Goal: Communication & Community: Answer question/provide support

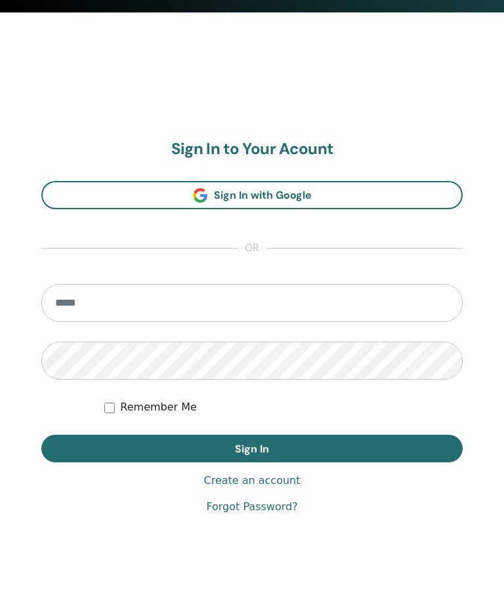
scroll to position [618, 0]
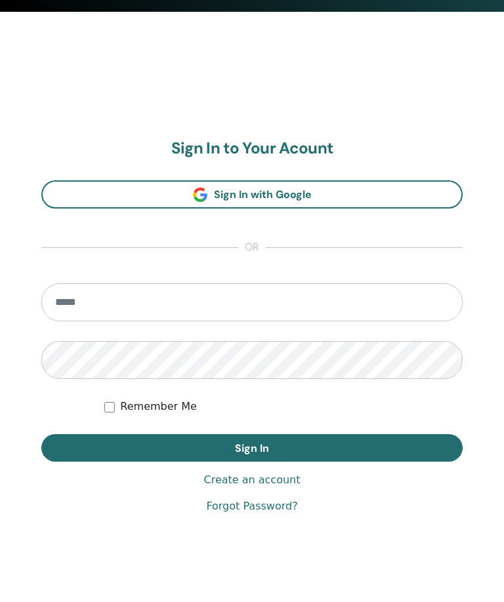
click at [184, 297] on input "email" at bounding box center [251, 303] width 421 height 38
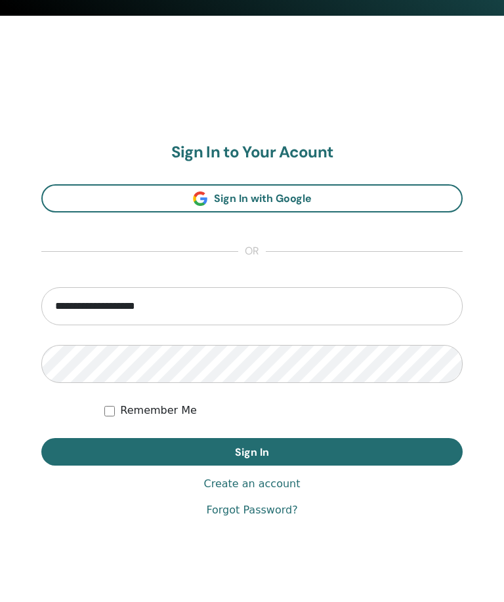
type input "**********"
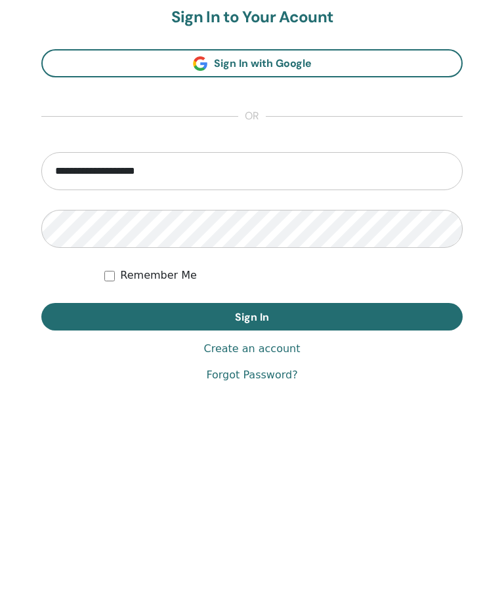
click at [334, 438] on button "Sign In" at bounding box center [251, 452] width 421 height 28
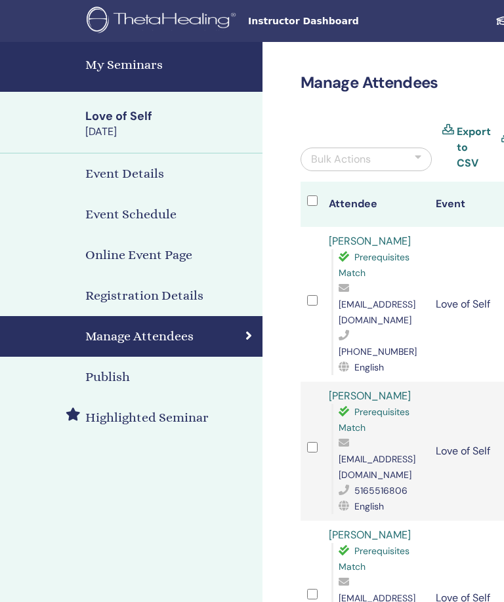
scroll to position [0, 283]
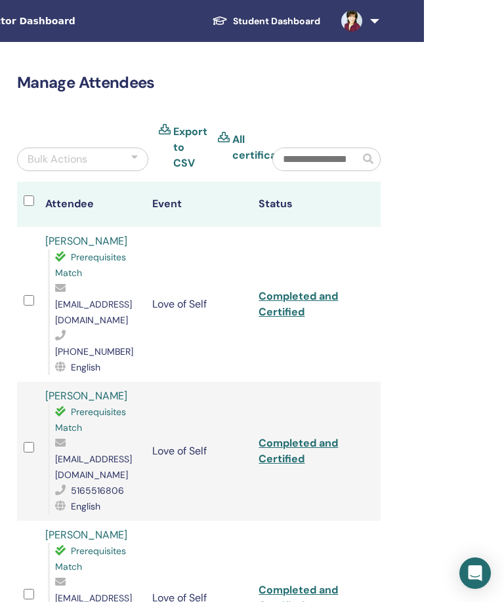
click at [360, 13] on link at bounding box center [358, 21] width 54 height 42
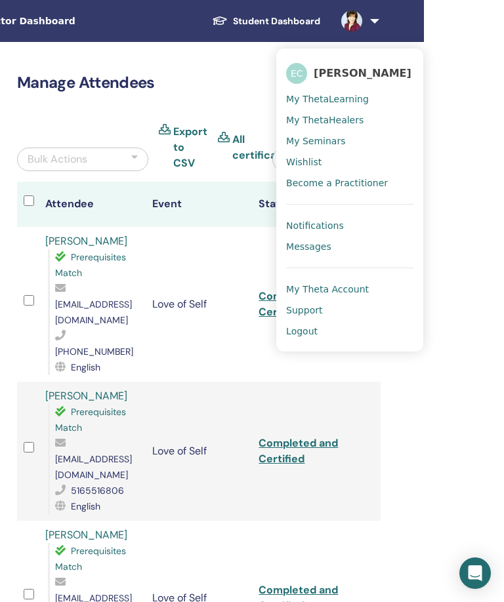
click at [327, 243] on span "Messages" at bounding box center [308, 247] width 45 height 12
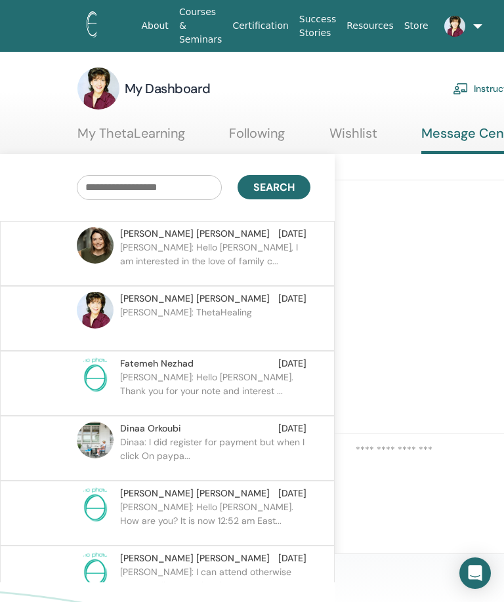
click at [225, 384] on p "[PERSON_NAME]: Hello [PERSON_NAME]. Thank you for your note and interest ..." at bounding box center [215, 390] width 190 height 39
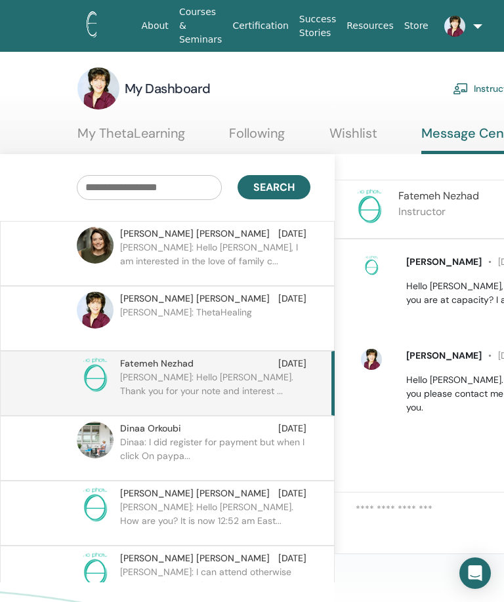
click at [203, 249] on p "[PERSON_NAME]: Hello [PERSON_NAME], I am interested in the love of family c..." at bounding box center [215, 260] width 190 height 39
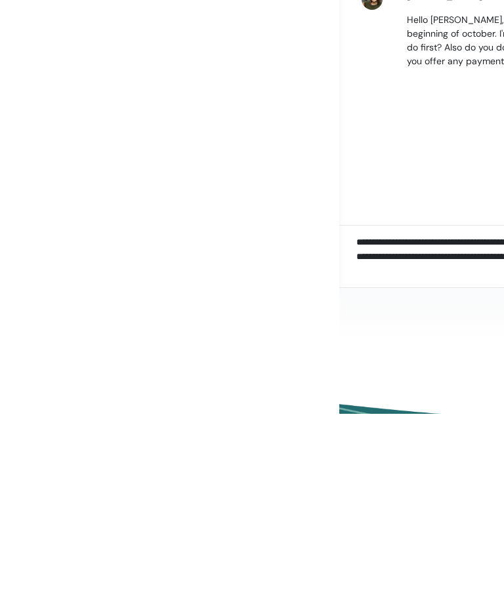
scroll to position [112, 340]
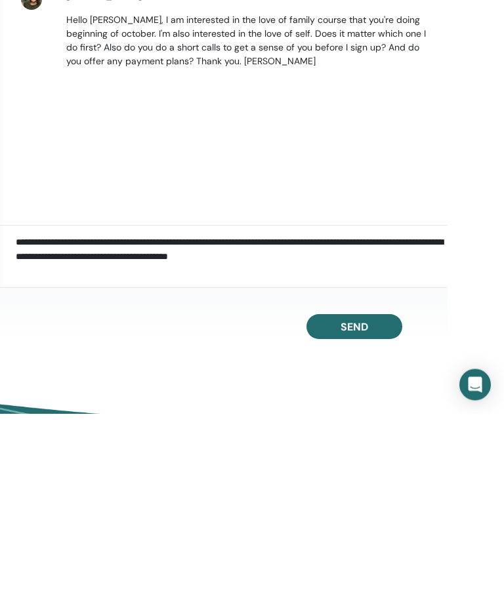
type textarea "**********"
click at [362, 509] on span "Send" at bounding box center [355, 516] width 28 height 14
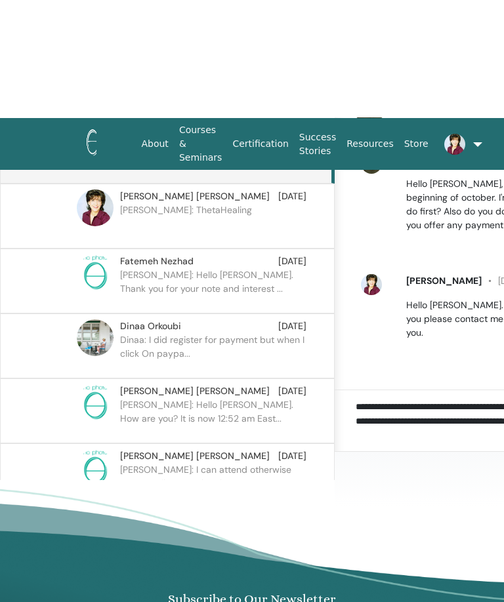
scroll to position [0, 0]
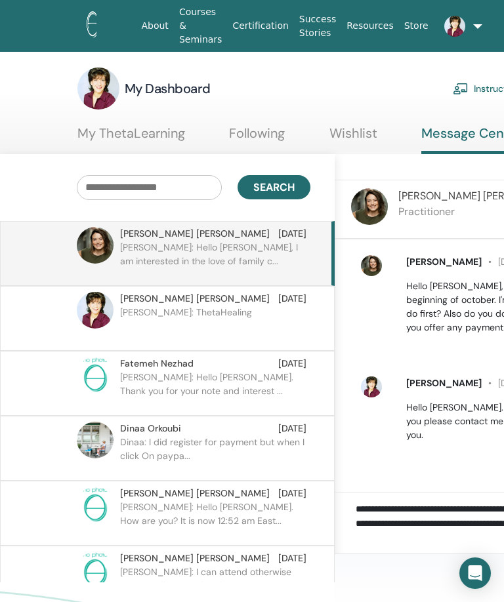
click at [271, 126] on link "Following" at bounding box center [257, 138] width 56 height 26
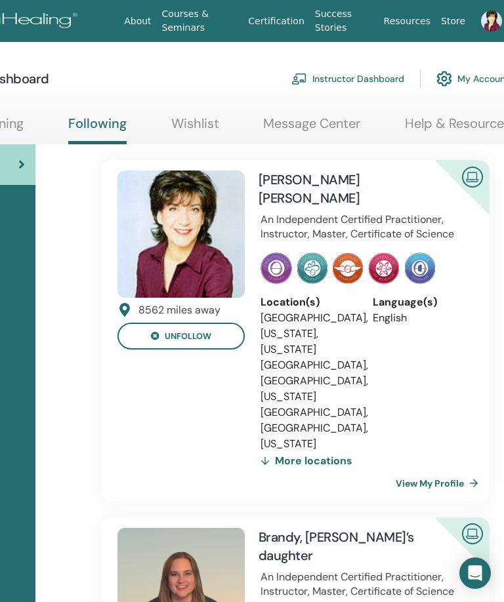
scroll to position [0, 161]
click at [310, 115] on link "Message Center" at bounding box center [312, 128] width 97 height 26
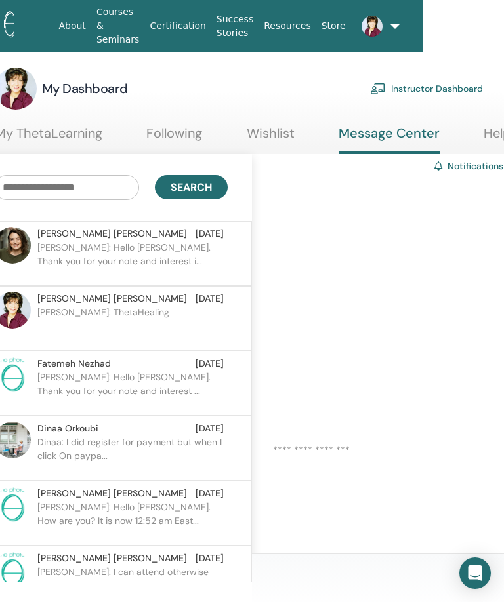
scroll to position [0, 84]
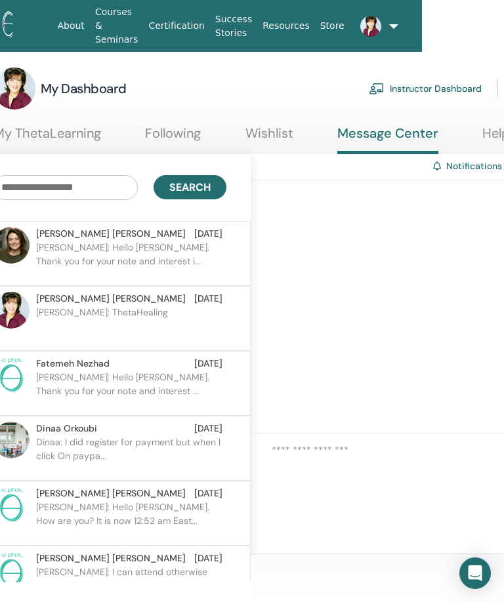
click at [383, 22] on span at bounding box center [370, 25] width 31 height 10
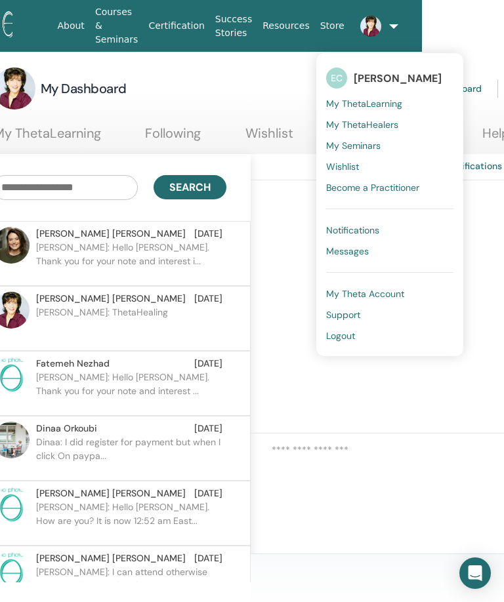
click at [277, 275] on div at bounding box center [477, 306] width 453 height 253
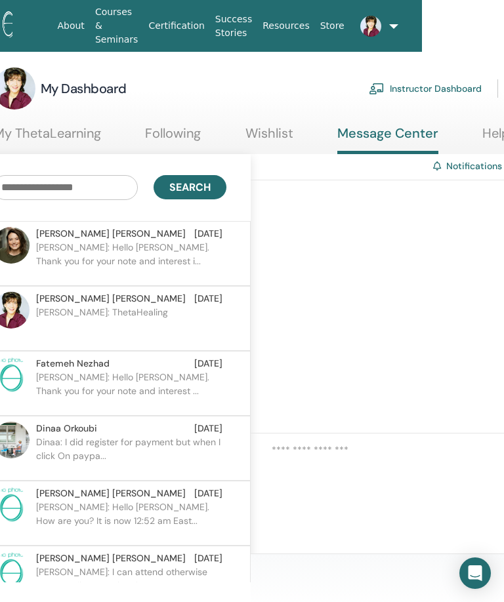
click at [165, 250] on p "Ellen: Hello Nicole. Thank you for your note and interest i..." at bounding box center [131, 260] width 190 height 39
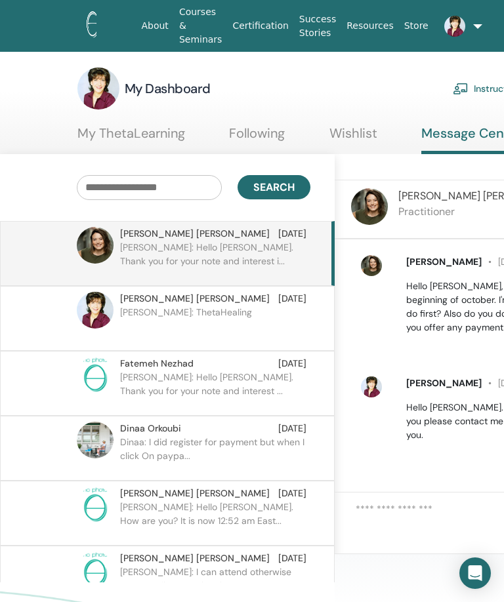
click at [257, 311] on p "Ellen: ThetaHealing" at bounding box center [215, 325] width 190 height 39
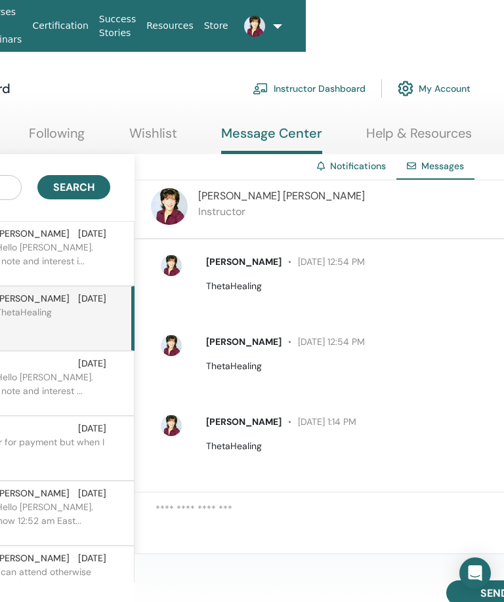
scroll to position [0, 283]
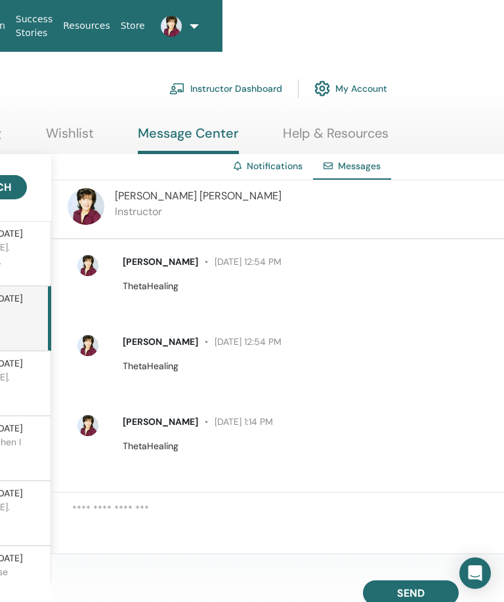
click at [179, 8] on link at bounding box center [166, 26] width 33 height 42
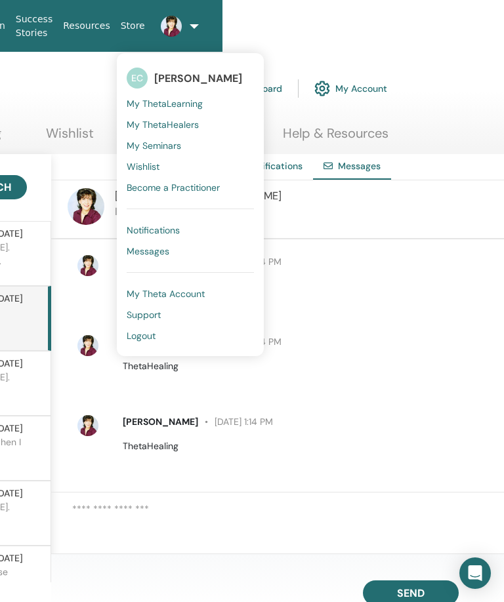
click at [156, 331] on link "Logout" at bounding box center [190, 335] width 127 height 21
